Goal: Transaction & Acquisition: Purchase product/service

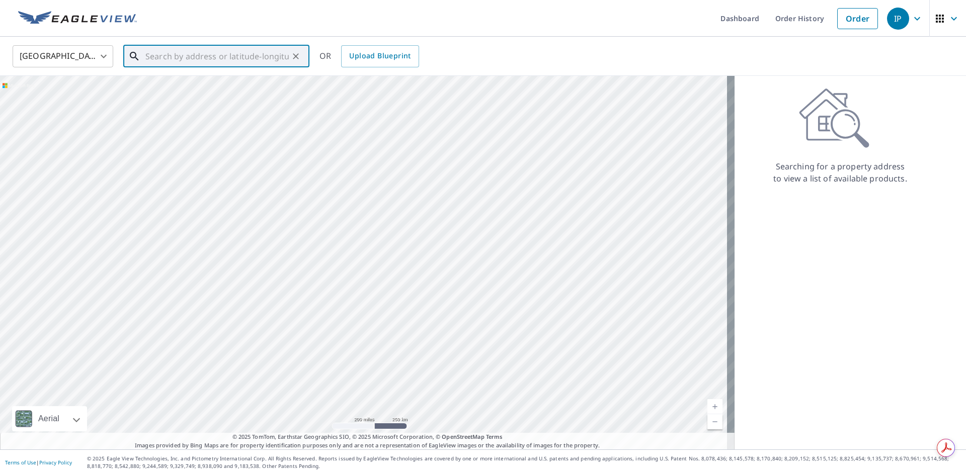
click at [206, 54] on input "text" at bounding box center [216, 56] width 143 height 28
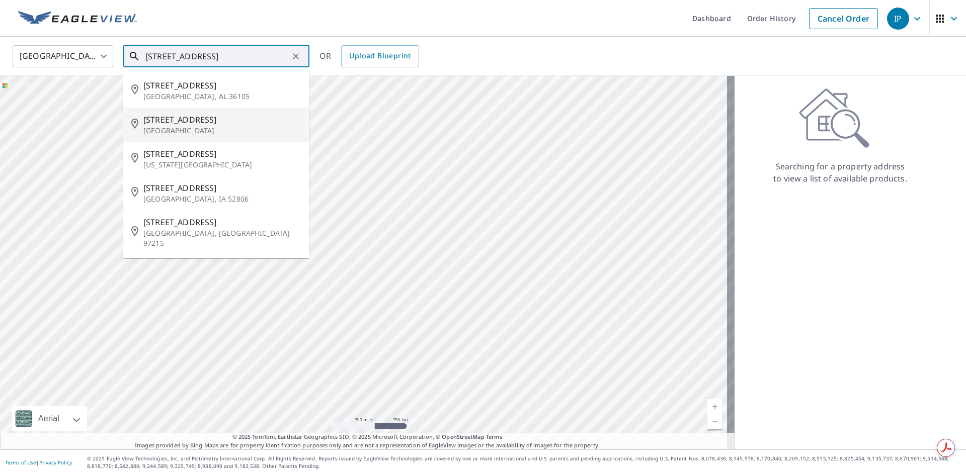
click at [244, 127] on p "[GEOGRAPHIC_DATA]" at bounding box center [222, 131] width 158 height 10
type input "[STREET_ADDRESS]"
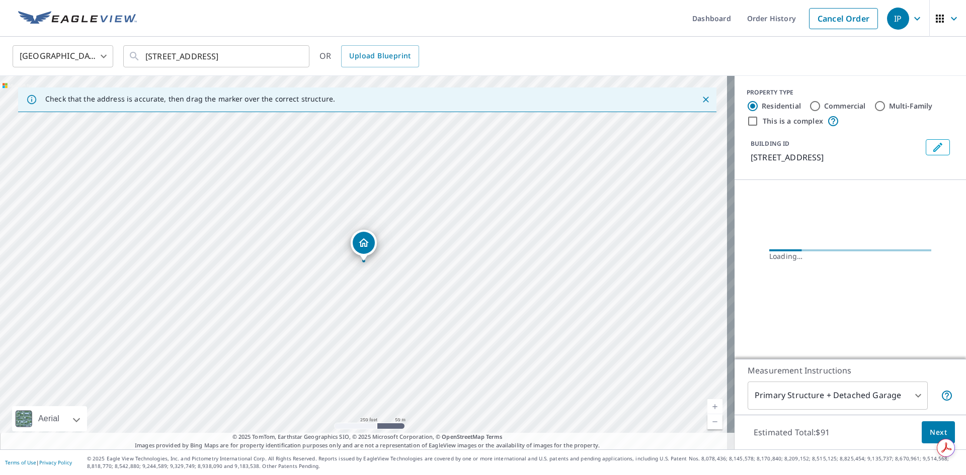
click at [708, 404] on link "Current Level 17, Zoom In" at bounding box center [714, 406] width 15 height 15
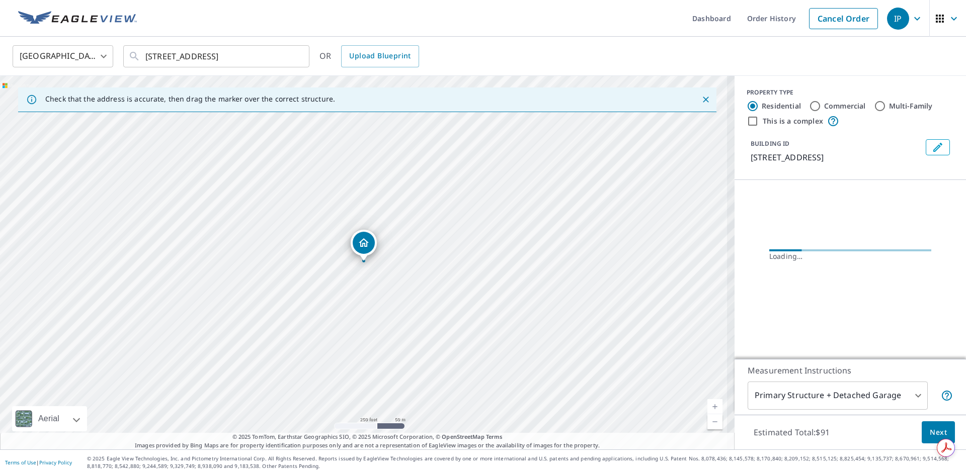
click at [708, 404] on link "Current Level 17, Zoom In" at bounding box center [714, 406] width 15 height 15
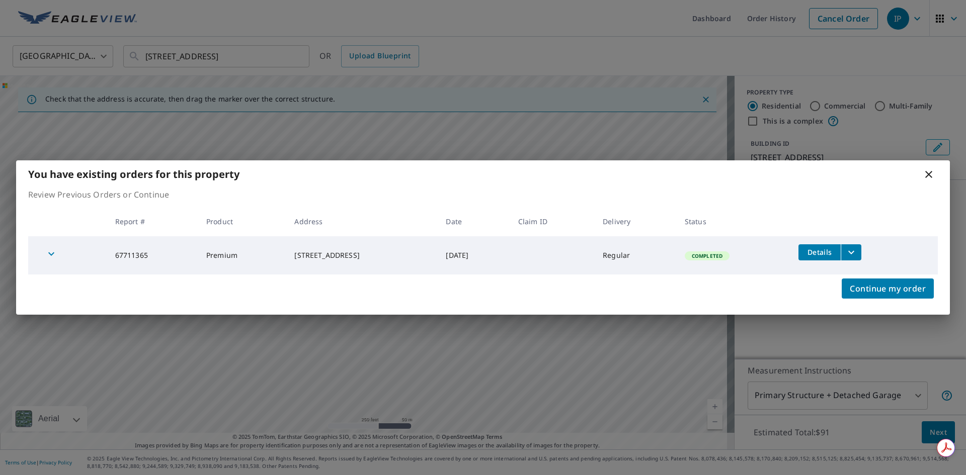
click at [708, 404] on div "You have existing orders for this property Review Previous Orders or Continue R…" at bounding box center [483, 237] width 966 height 475
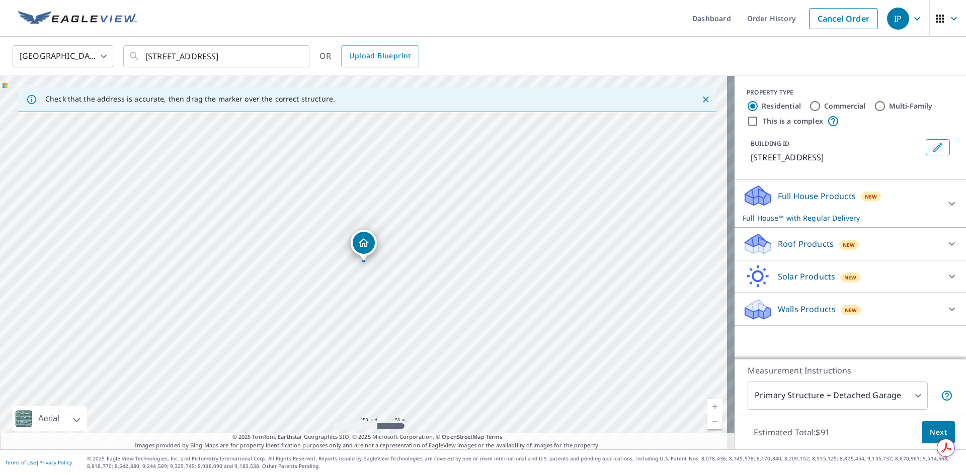
click at [707, 405] on link "Current Level 17, Zoom In" at bounding box center [714, 406] width 15 height 15
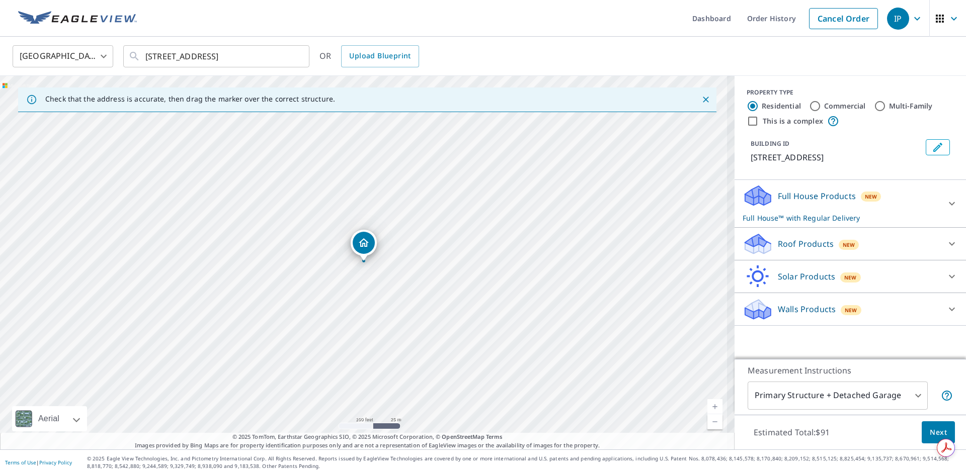
click at [707, 405] on link "Current Level 18, Zoom In" at bounding box center [714, 406] width 15 height 15
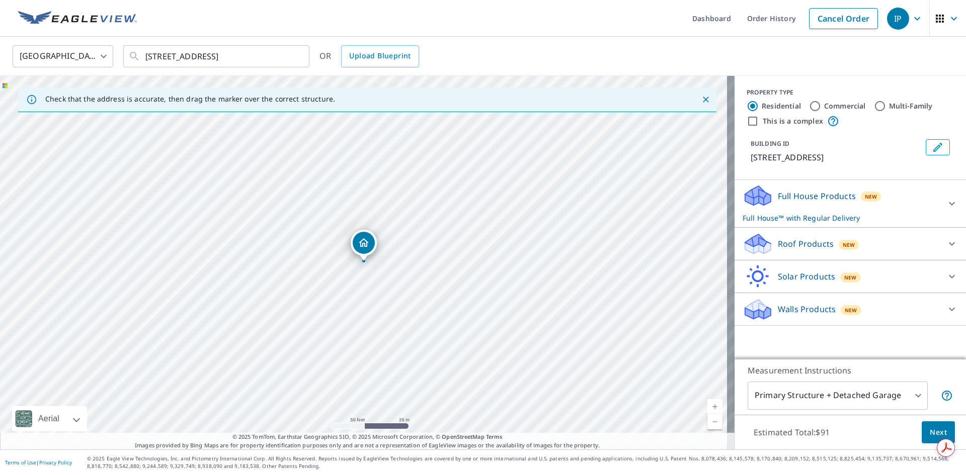
click at [707, 405] on link "Current Level 19, Zoom In" at bounding box center [714, 406] width 15 height 15
click at [707, 405] on link "Current Level 20, Zoom In Disabled" at bounding box center [714, 406] width 15 height 15
click at [946, 240] on icon at bounding box center [952, 244] width 12 height 12
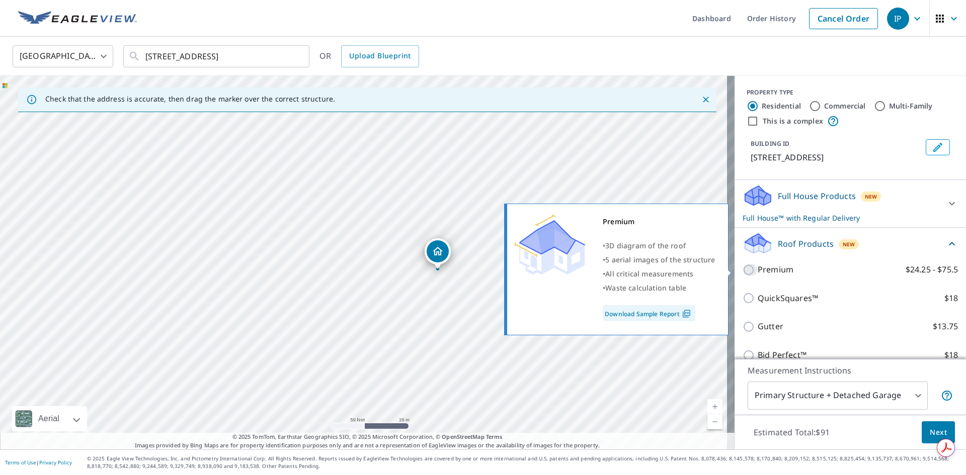
click at [742, 268] on input "Premium $24.25 - $75.5" at bounding box center [749, 270] width 15 height 12
checkbox input "true"
checkbox input "false"
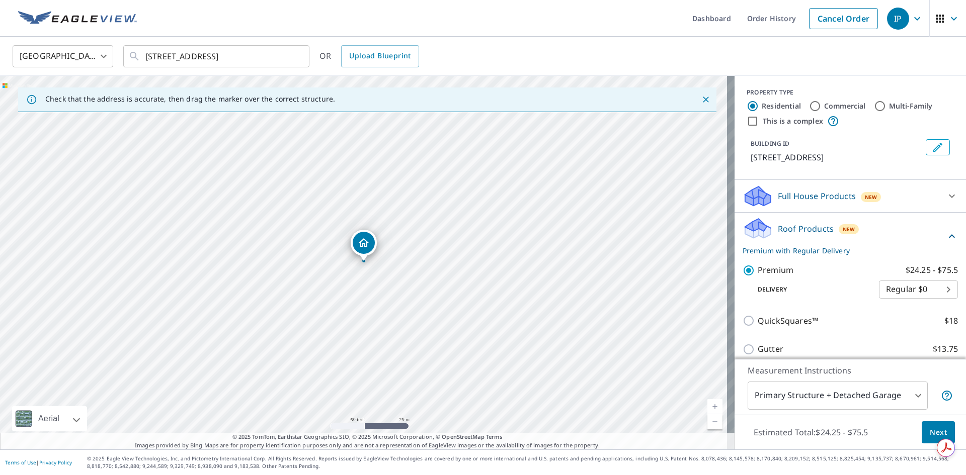
click at [909, 406] on body "IP IP Dashboard Order History Cancel Order IP [GEOGRAPHIC_DATA] [GEOGRAPHIC_DAT…" at bounding box center [483, 237] width 966 height 475
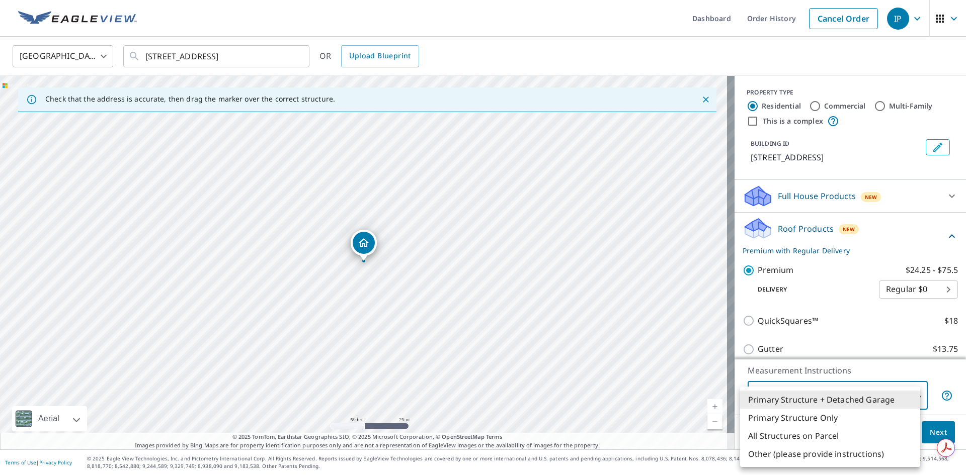
click at [834, 436] on li "All Structures on Parcel" at bounding box center [830, 436] width 180 height 18
type input "3"
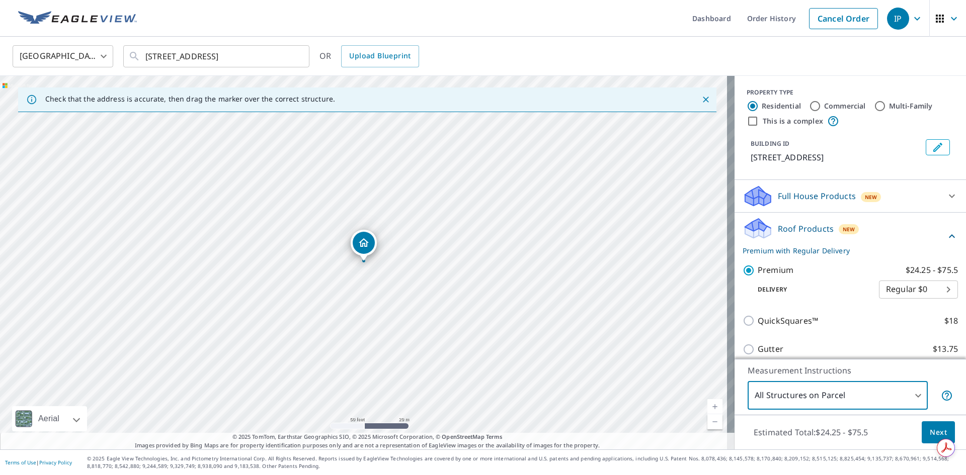
click at [921, 432] on button "Next" at bounding box center [937, 433] width 33 height 23
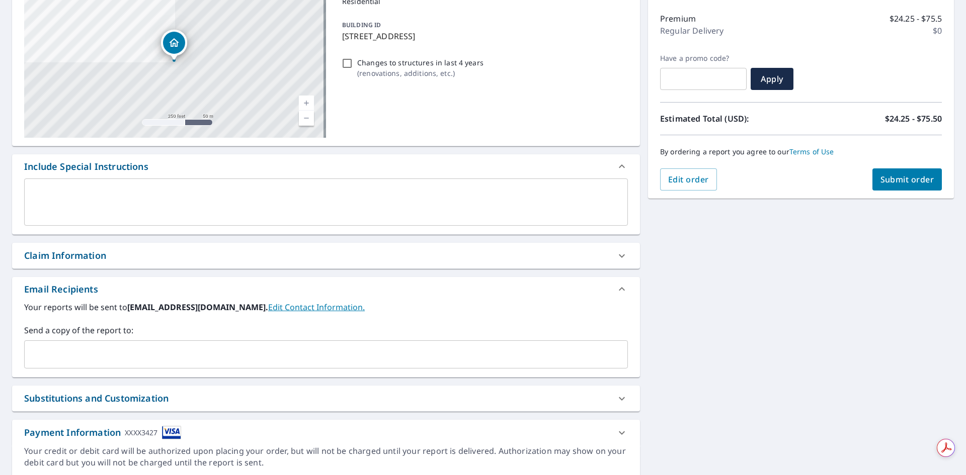
scroll to position [158, 0]
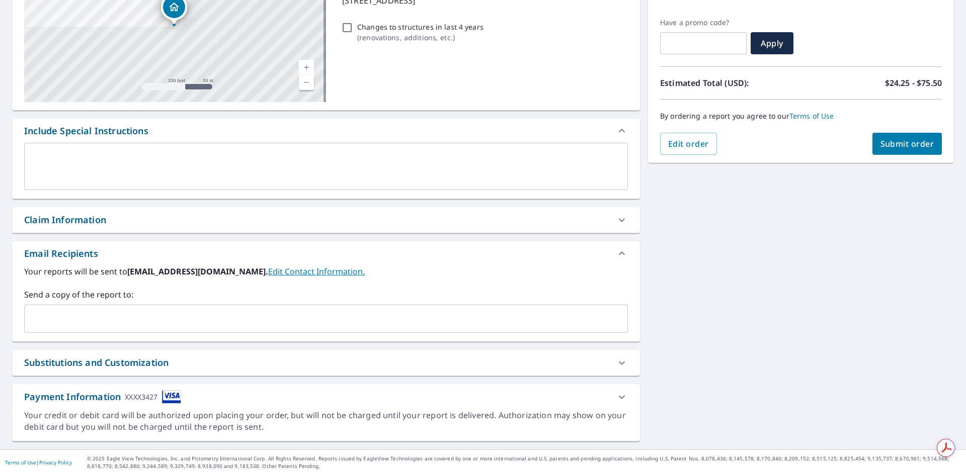
click at [330, 322] on input "text" at bounding box center [318, 318] width 579 height 19
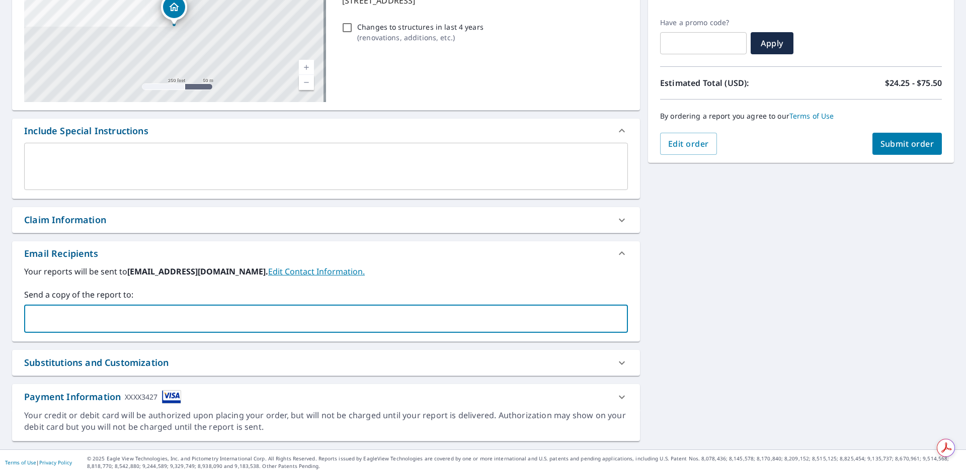
type input "[PERSON_NAME][EMAIL_ADDRESS][DOMAIN_NAME]"
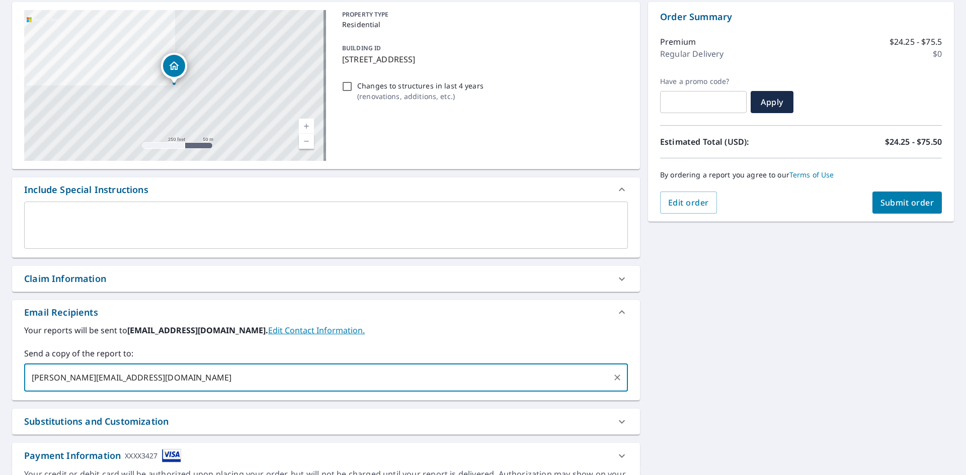
scroll to position [0, 0]
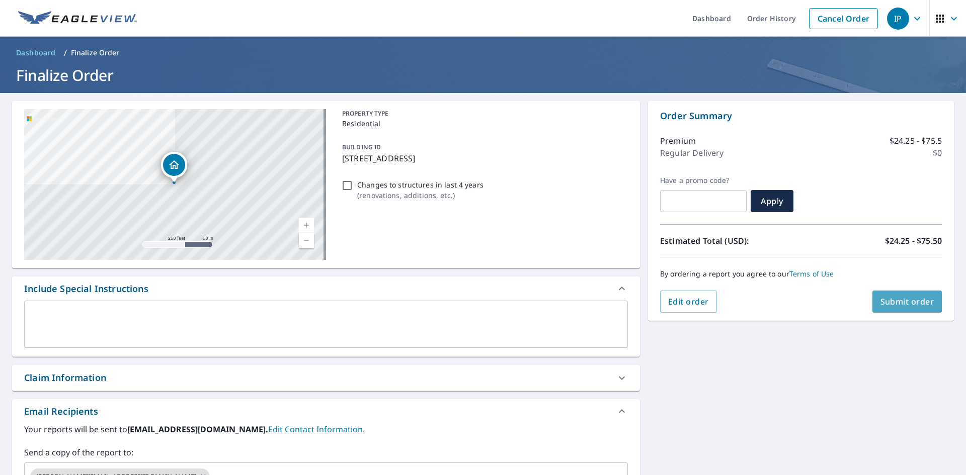
click at [896, 298] on span "Submit order" at bounding box center [907, 301] width 54 height 11
checkbox input "true"
